Goal: Information Seeking & Learning: Learn about a topic

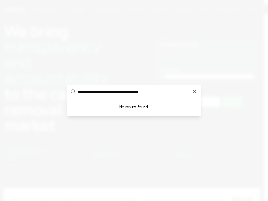
type input "**********"
click at [194, 91] on icon "button" at bounding box center [194, 91] width 2 height 2
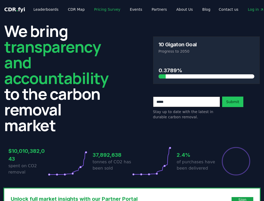
click at [98, 9] on link "Pricing Survey" at bounding box center [107, 9] width 35 height 9
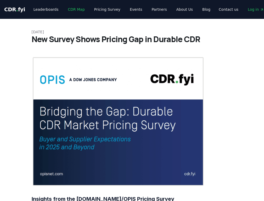
click at [69, 9] on link "CDR Map" at bounding box center [76, 9] width 25 height 9
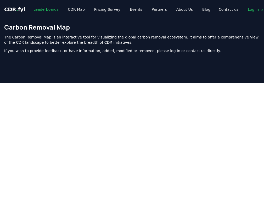
click at [41, 9] on link "Leaderboards" at bounding box center [45, 9] width 33 height 9
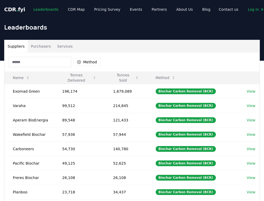
click at [251, 105] on link "View" at bounding box center [250, 105] width 9 height 5
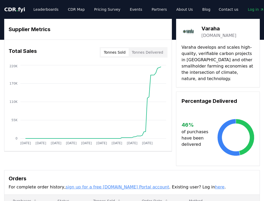
scroll to position [177, 0]
